Goal: Information Seeking & Learning: Find contact information

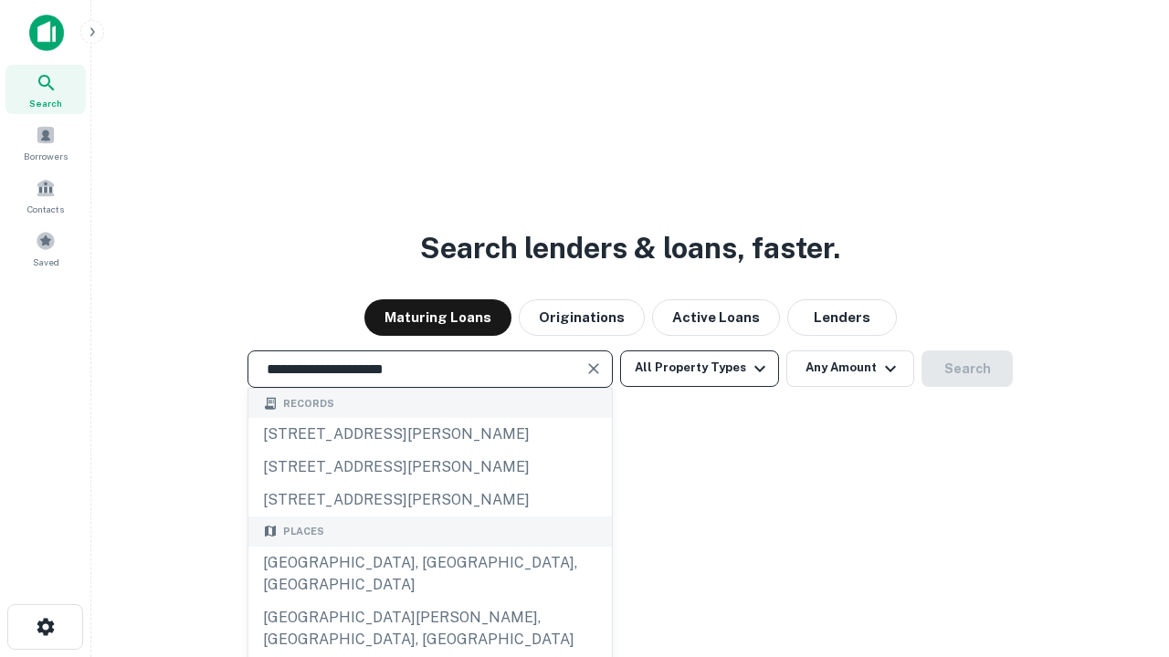
click at [429, 602] on div "[GEOGRAPHIC_DATA], [GEOGRAPHIC_DATA], [GEOGRAPHIC_DATA]" at bounding box center [429, 574] width 363 height 55
type input "**********"
click at [699, 368] on button "All Property Types" at bounding box center [699, 369] width 159 height 37
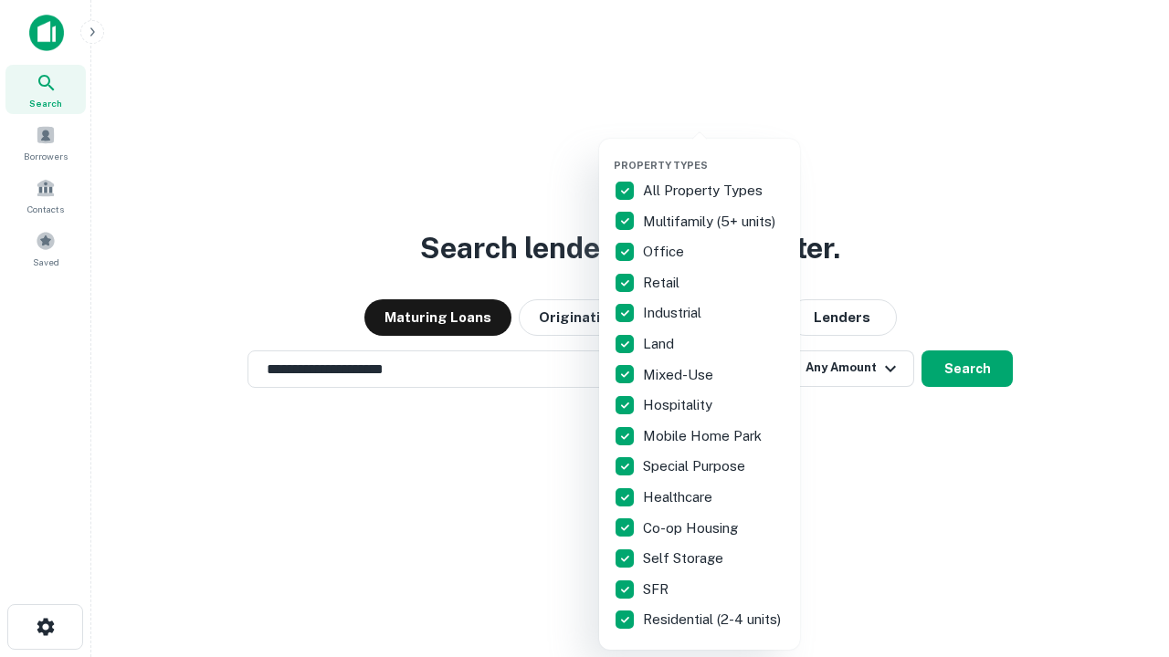
click at [714, 153] on button "button" at bounding box center [714, 153] width 201 height 1
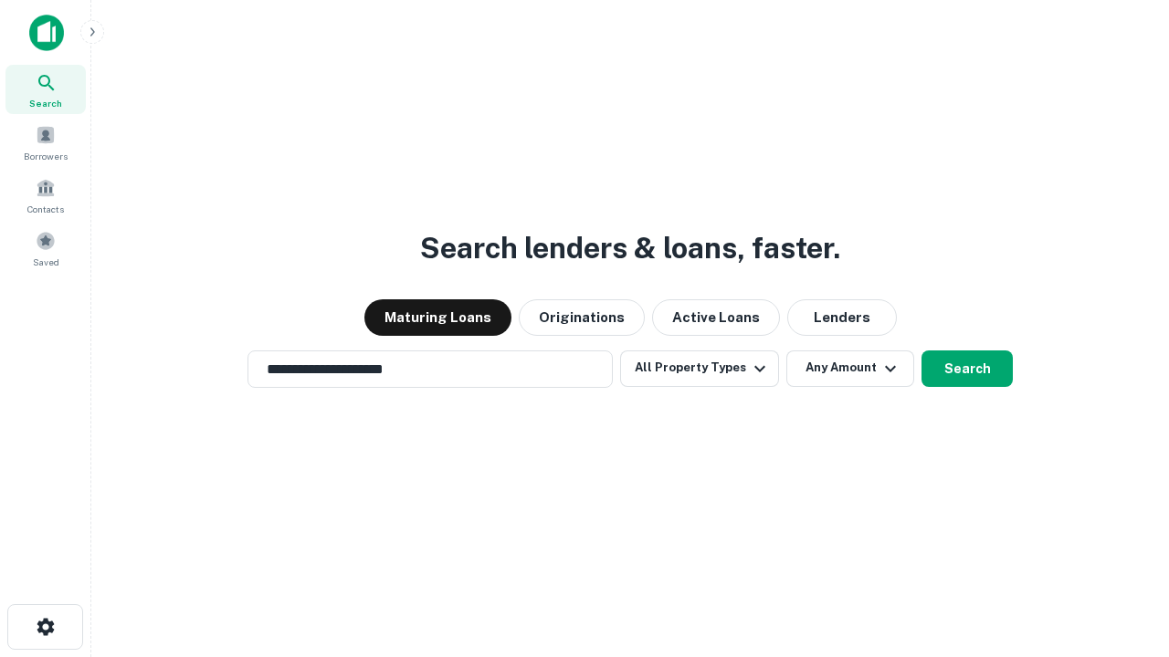
scroll to position [28, 0]
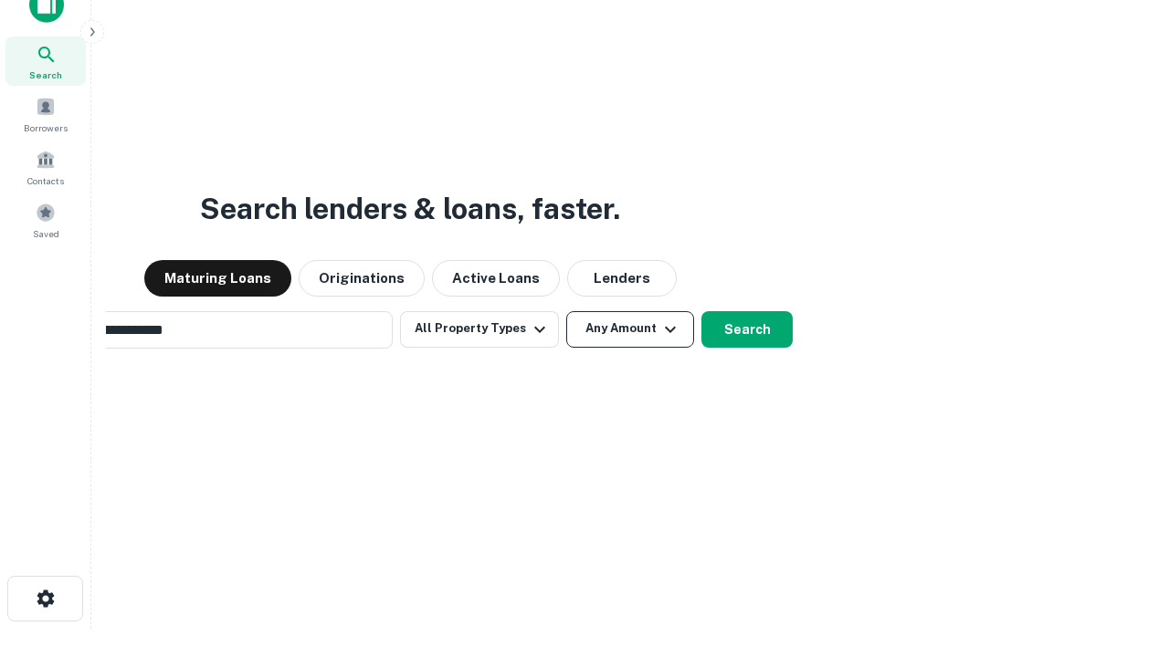
click at [566, 311] on button "Any Amount" at bounding box center [630, 329] width 128 height 37
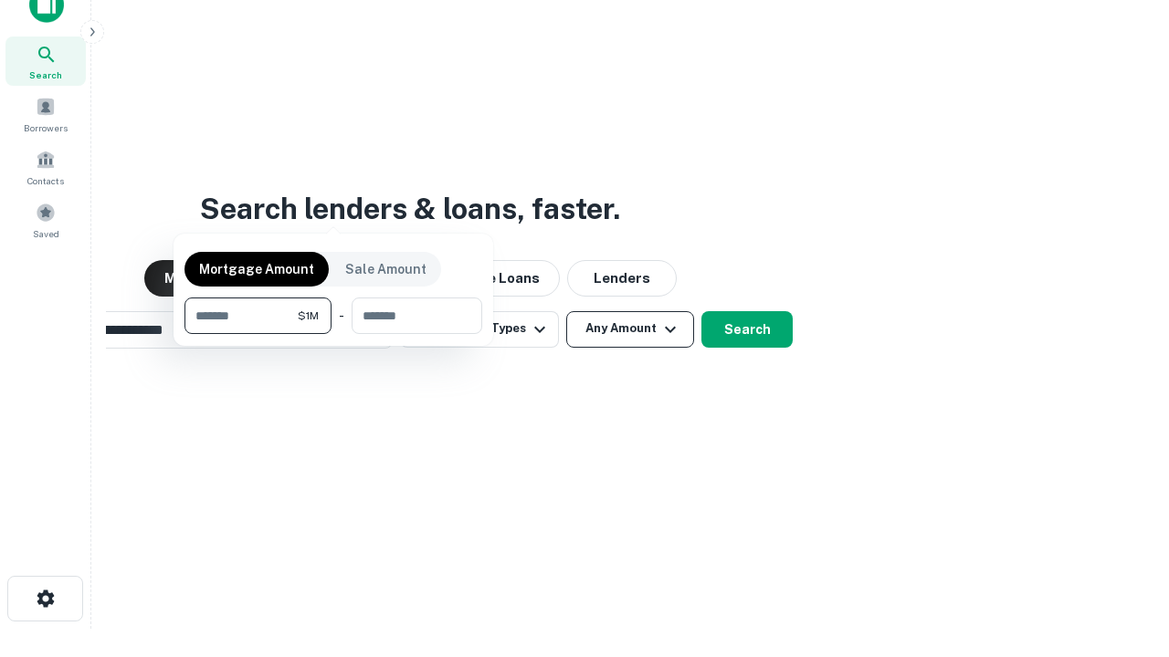
scroll to position [29, 0]
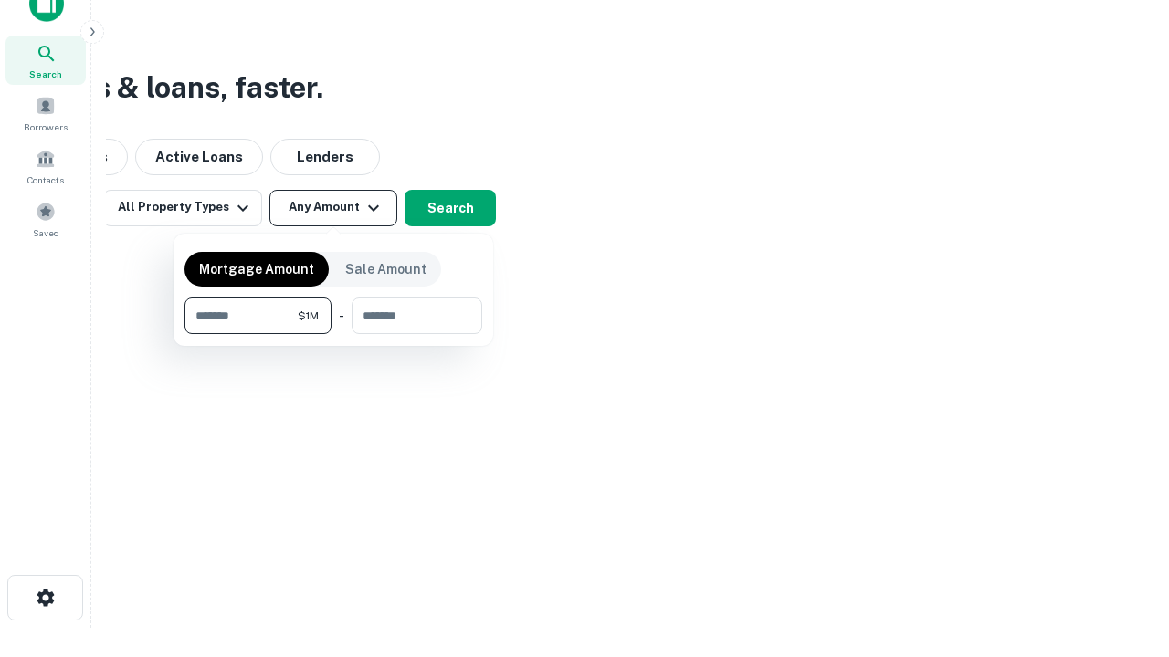
type input "*******"
click at [333, 334] on button "button" at bounding box center [333, 334] width 298 height 1
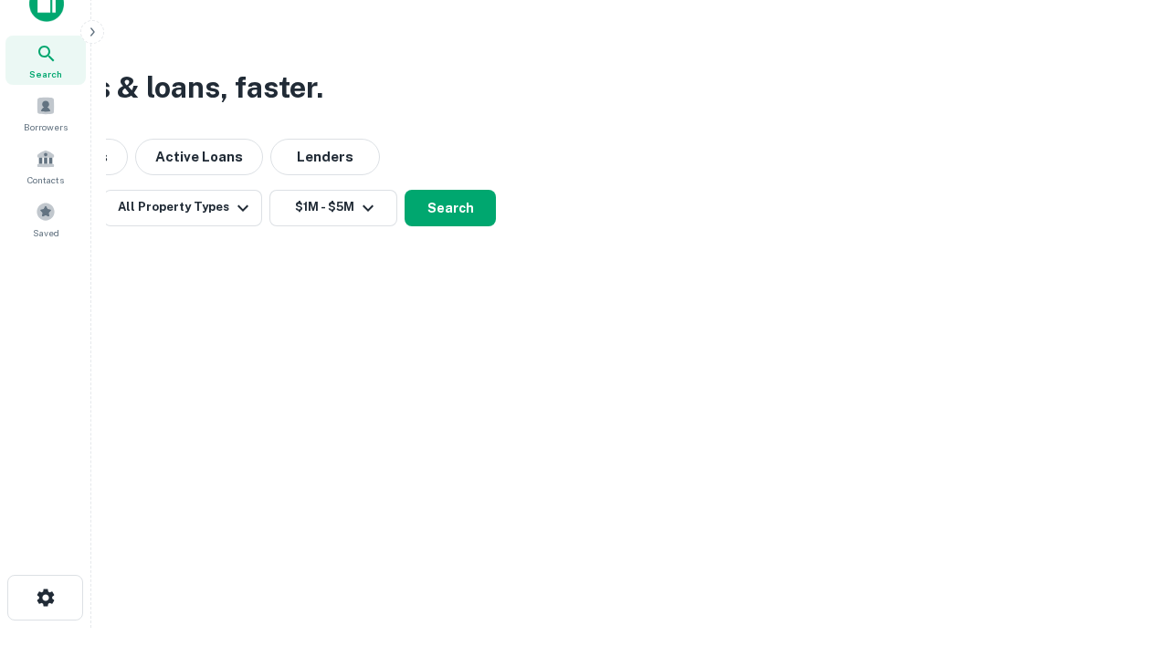
scroll to position [28, 0]
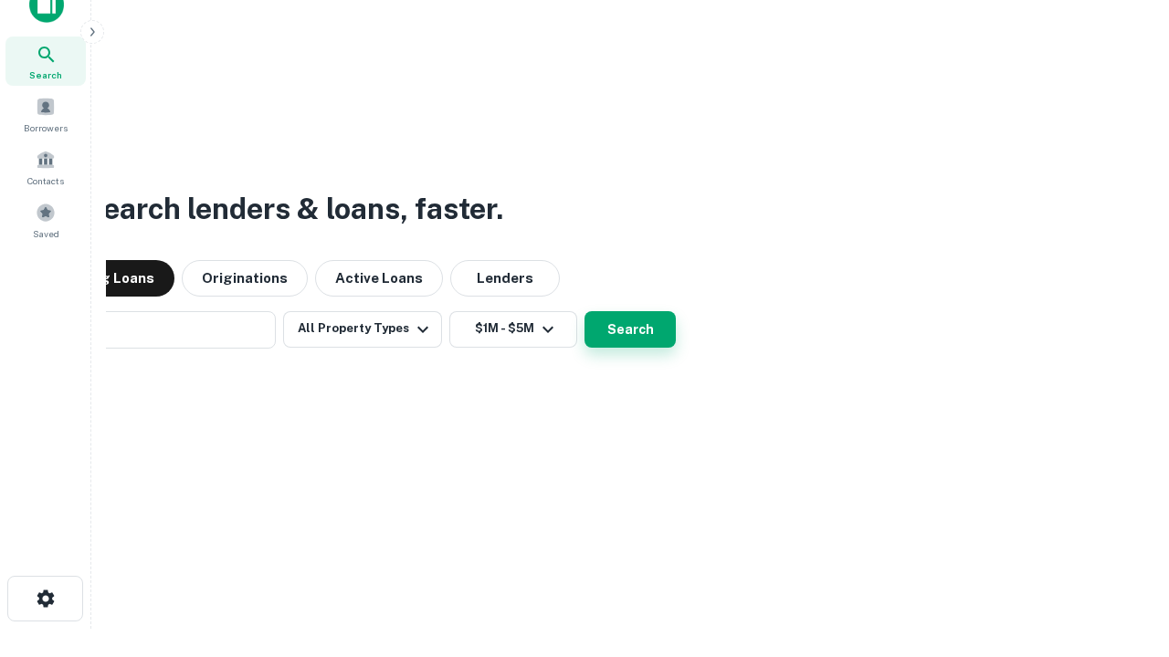
click at [584, 311] on button "Search" at bounding box center [629, 329] width 91 height 37
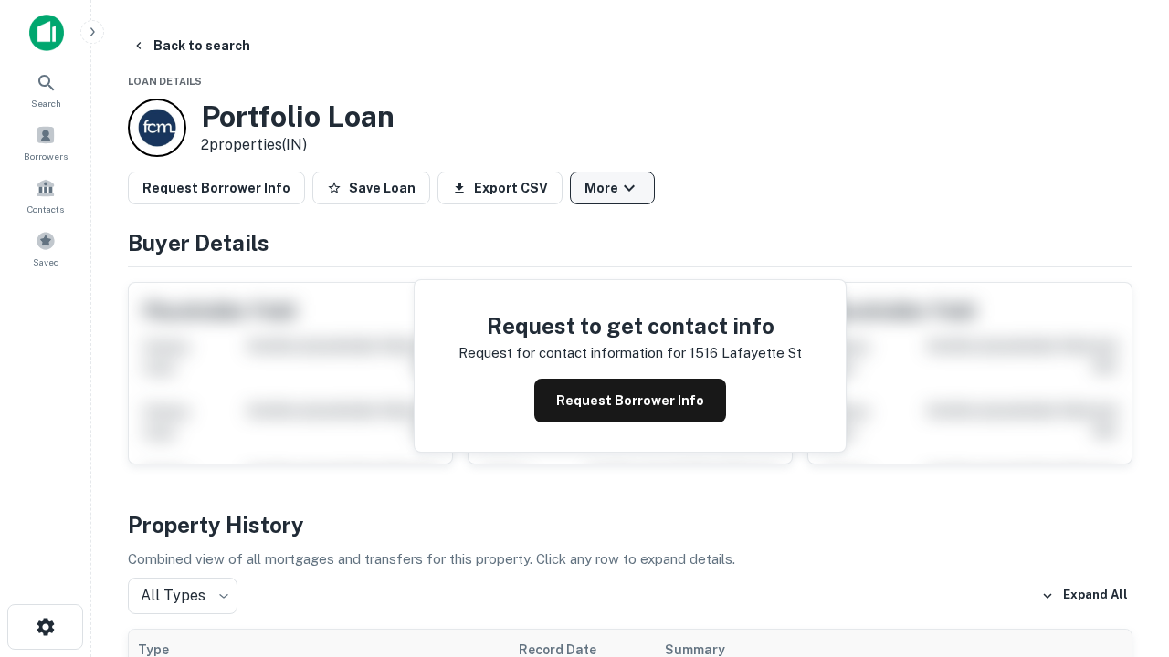
click at [612, 188] on button "More" at bounding box center [612, 188] width 85 height 33
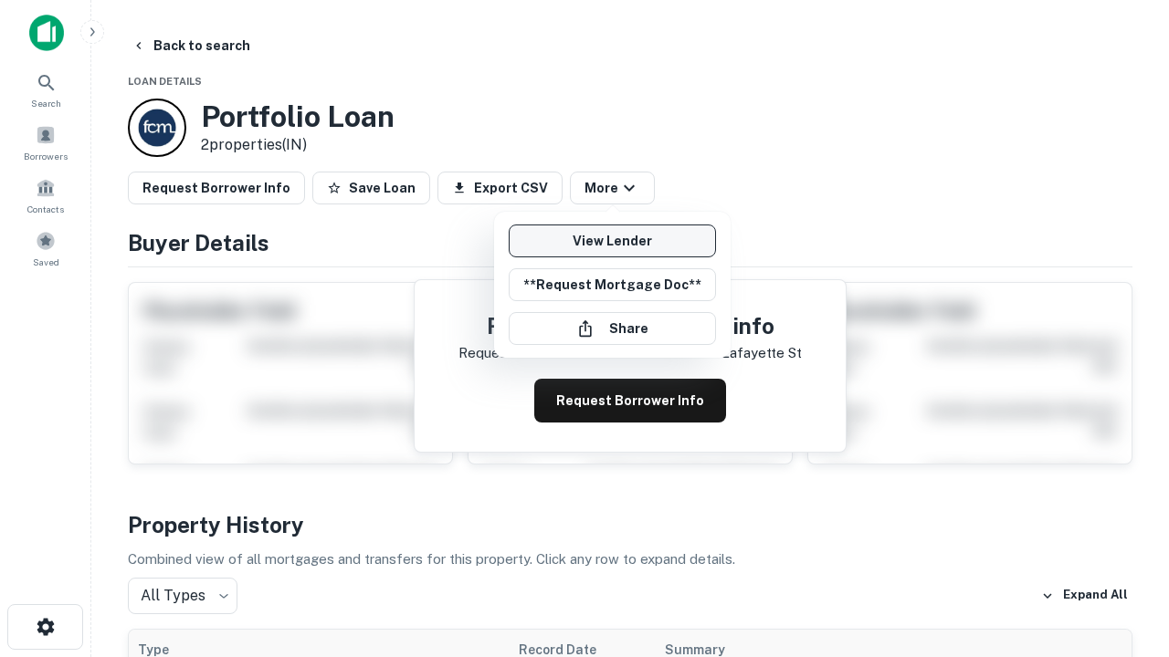
click at [612, 241] on link "View Lender" at bounding box center [612, 241] width 207 height 33
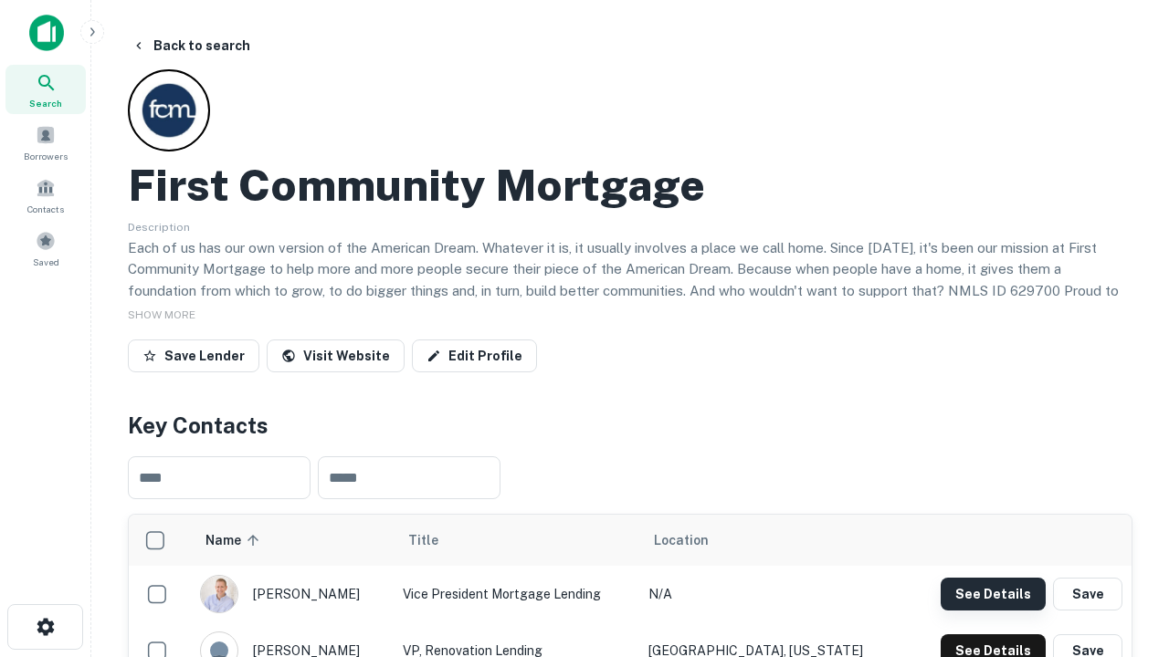
click at [993, 594] on button "See Details" at bounding box center [992, 594] width 105 height 33
click at [45, 627] on icon "button" at bounding box center [46, 627] width 22 height 22
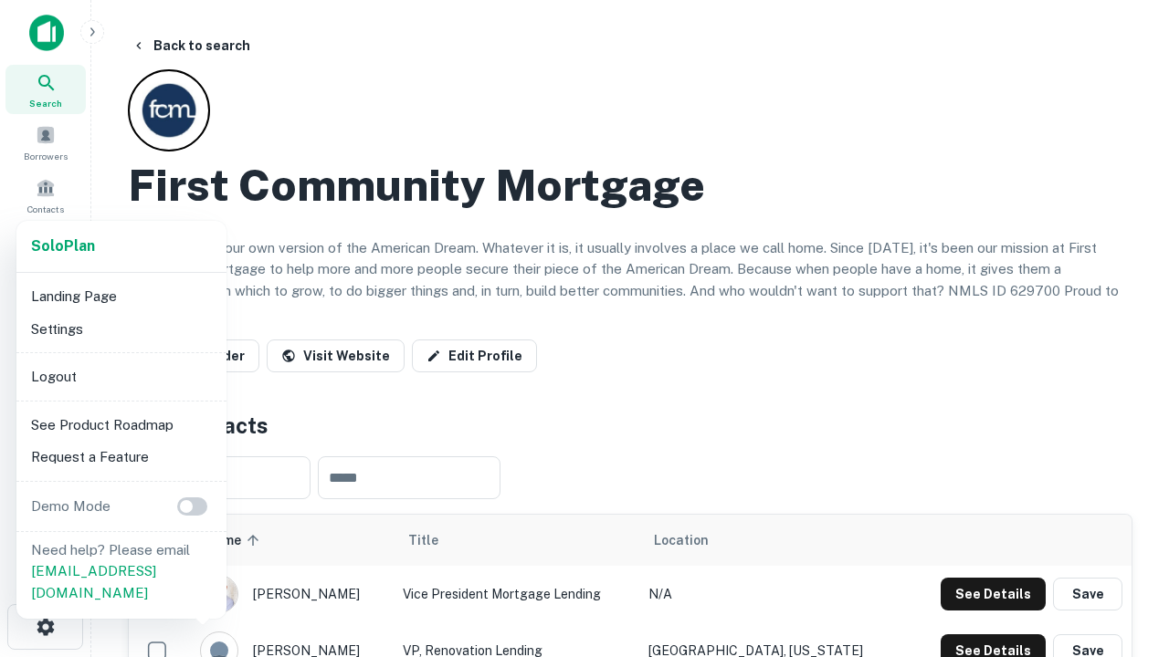
click at [121, 376] on li "Logout" at bounding box center [121, 377] width 195 height 33
